Goal: Task Accomplishment & Management: Manage account settings

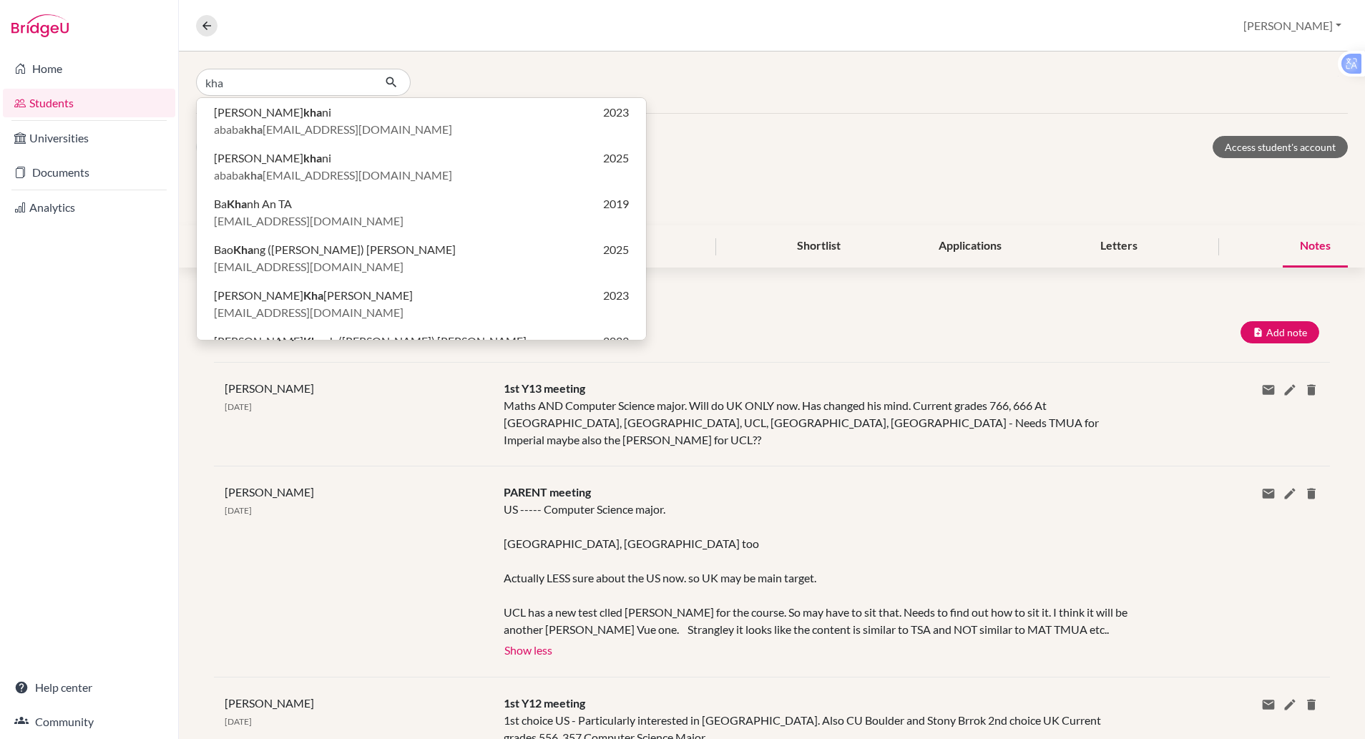
click at [1213, 52] on div "kha [PERSON_NAME] kha ni 2023 ababa kha [EMAIL_ADDRESS][DOMAIN_NAME] [PERSON_NA…" at bounding box center [772, 83] width 1186 height 62
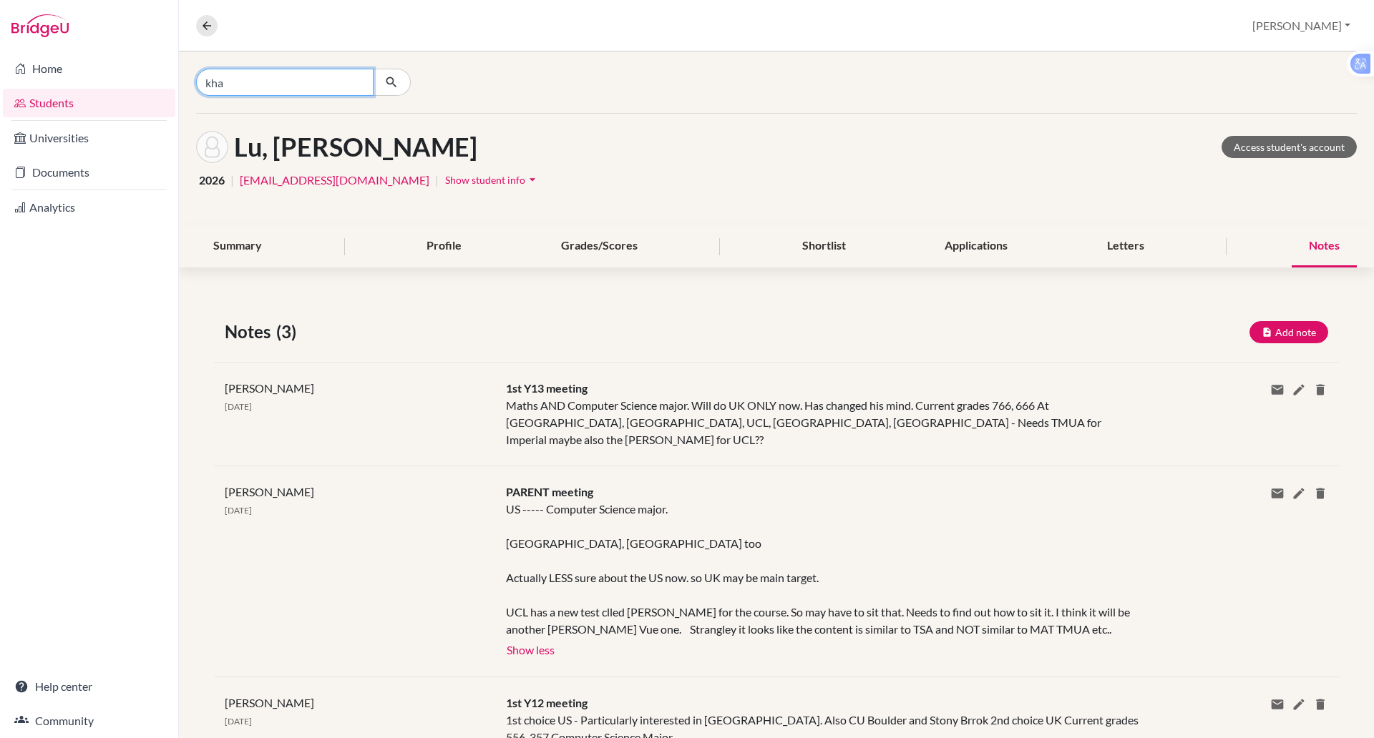
click at [242, 74] on input "kha" at bounding box center [284, 82] width 177 height 27
type input "[PERSON_NAME]"
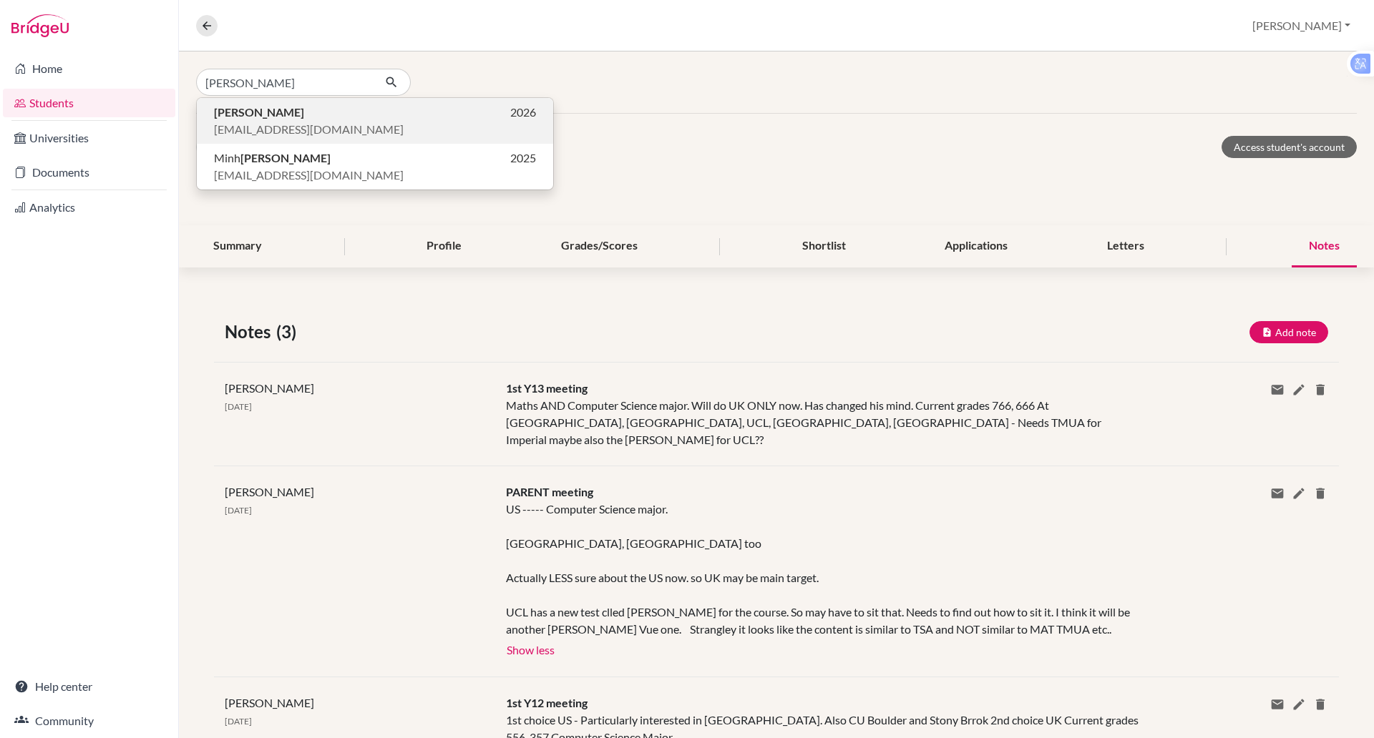
click at [289, 129] on span "[EMAIL_ADDRESS][DOMAIN_NAME]" at bounding box center [309, 129] width 190 height 17
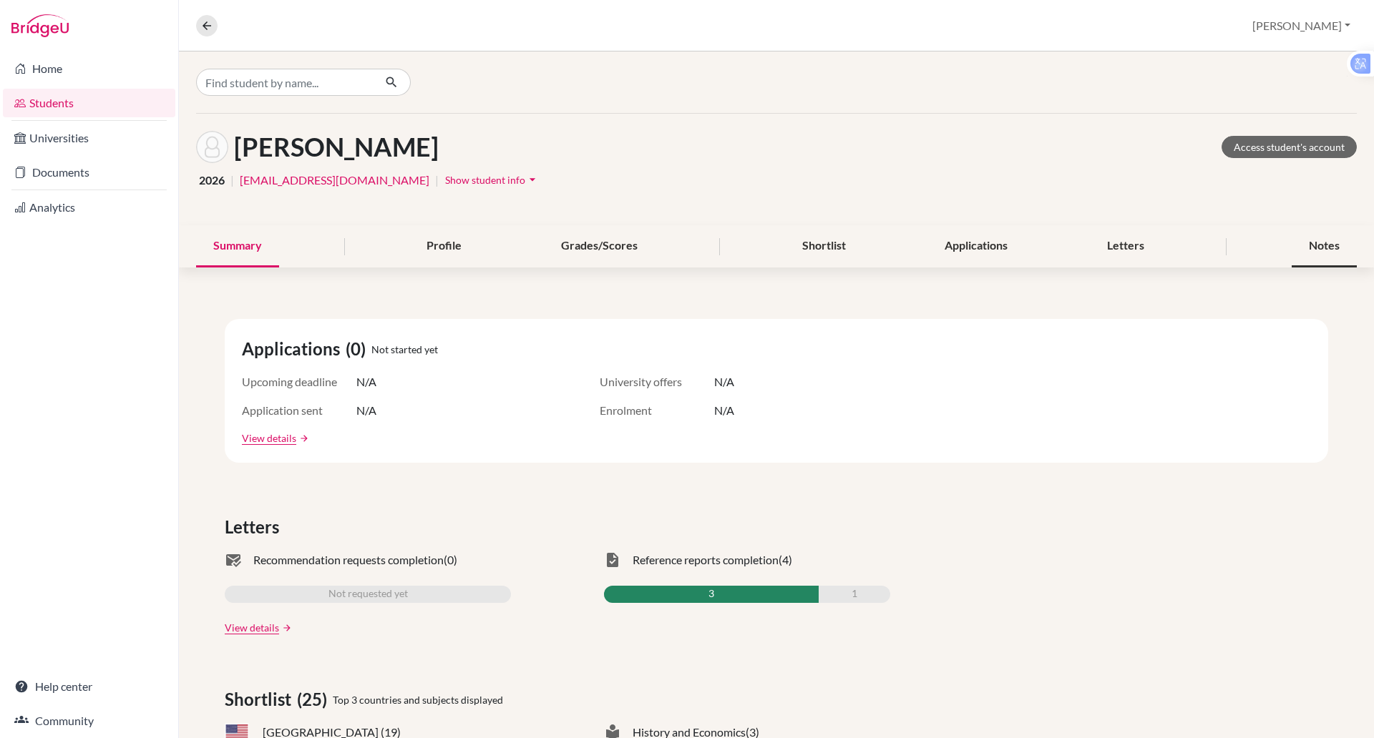
click at [1305, 240] on div "Notes" at bounding box center [1324, 246] width 65 height 42
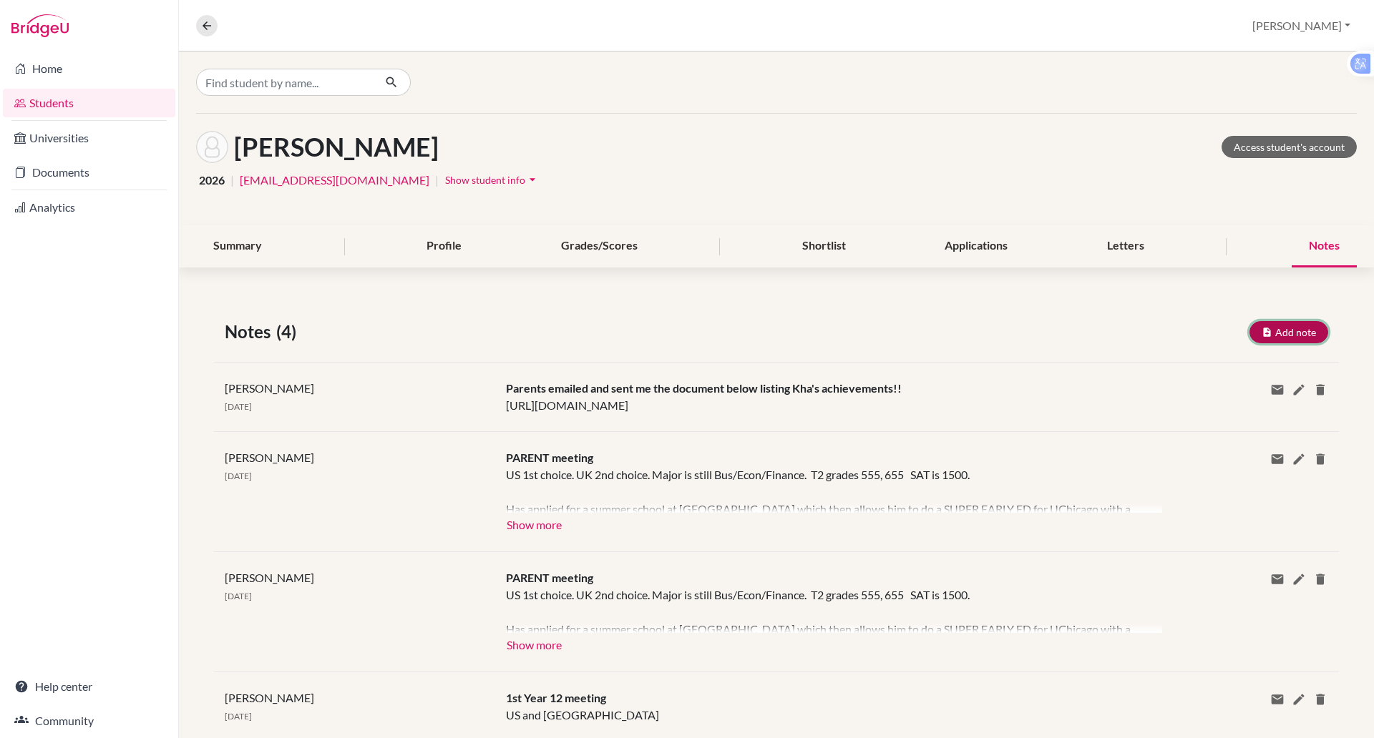
click at [1279, 326] on button "Add note" at bounding box center [1288, 332] width 79 height 22
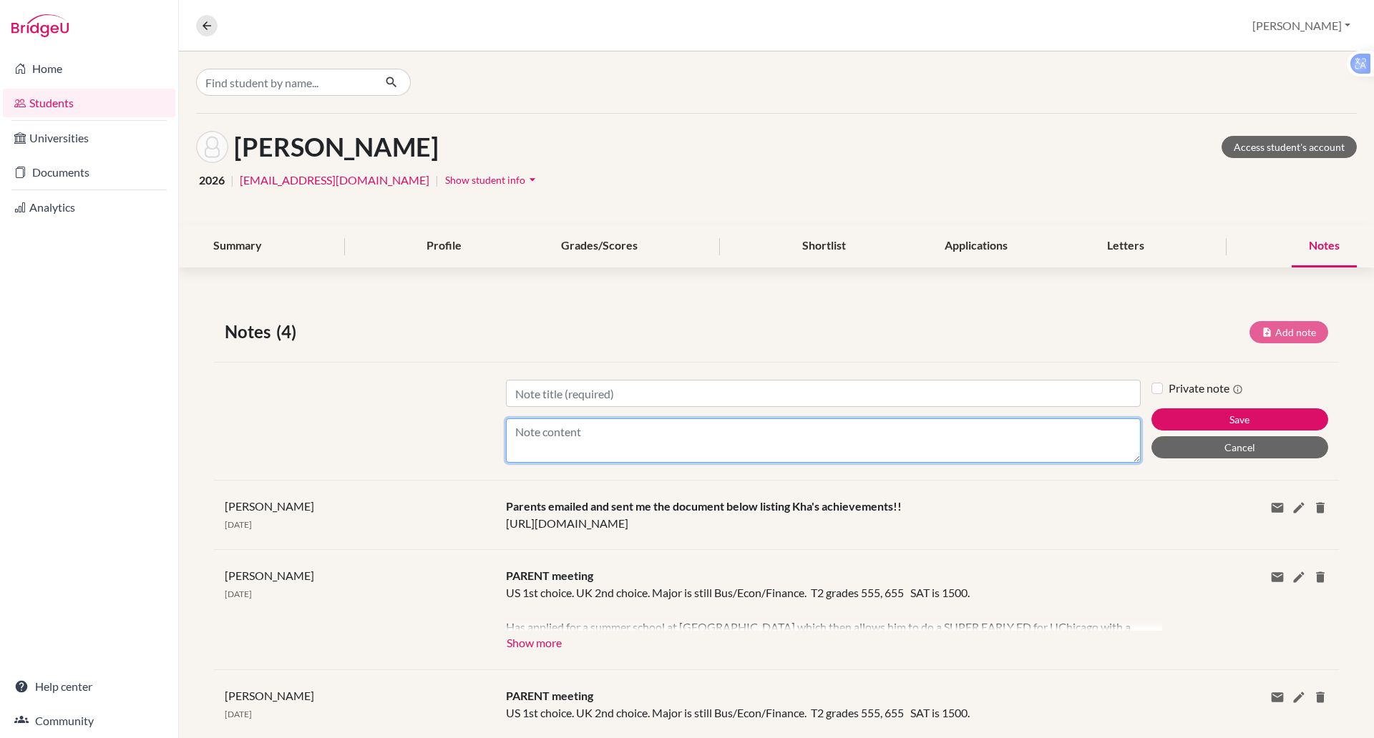
click at [656, 426] on textarea "Content" at bounding box center [823, 441] width 635 height 44
paste textarea "On [DATE], beyond UChicago submission, [PERSON_NAME] is also submitting his app…"
type textarea "On [DATE], beyond UChicago submission, [PERSON_NAME] is also submitting his app…"
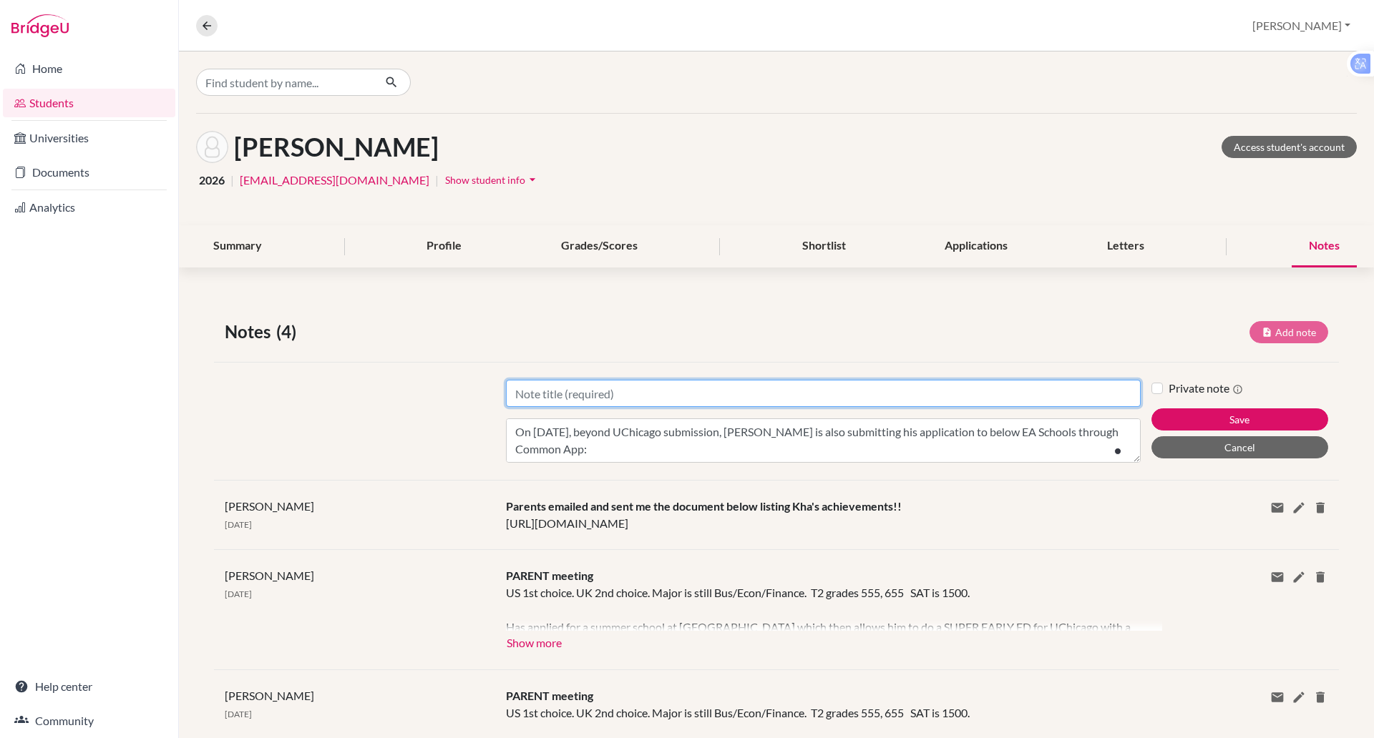
click at [583, 399] on input "Title" at bounding box center [823, 393] width 635 height 27
click at [530, 389] on input "[PERSON_NAME] from Dad" at bounding box center [823, 393] width 635 height 27
type input "email from Dad"
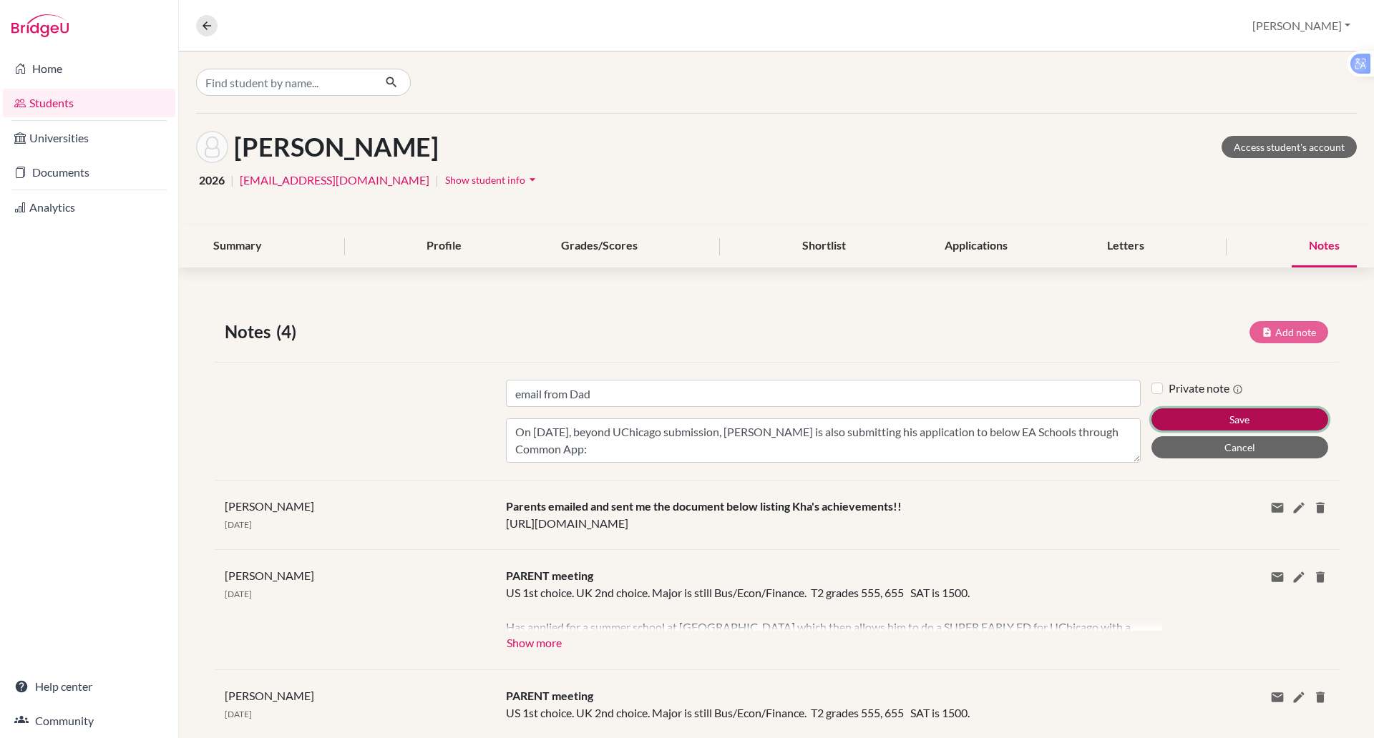
click at [1171, 414] on button "Save" at bounding box center [1239, 420] width 177 height 22
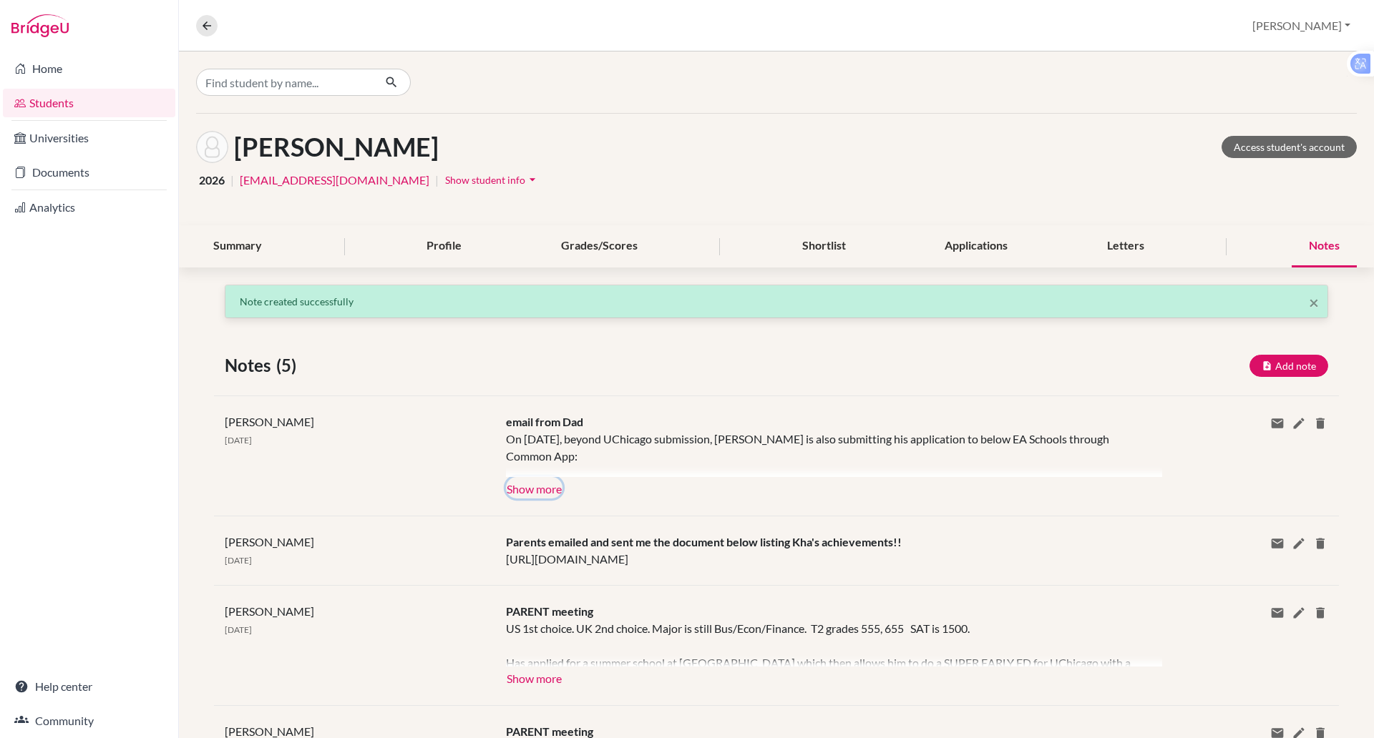
click at [547, 494] on button "Show more" at bounding box center [534, 487] width 57 height 21
click at [547, 477] on div "On [DATE], beyond UChicago submission, [PERSON_NAME] is also submitting his app…" at bounding box center [823, 454] width 635 height 47
